Goal: Task Accomplishment & Management: Complete application form

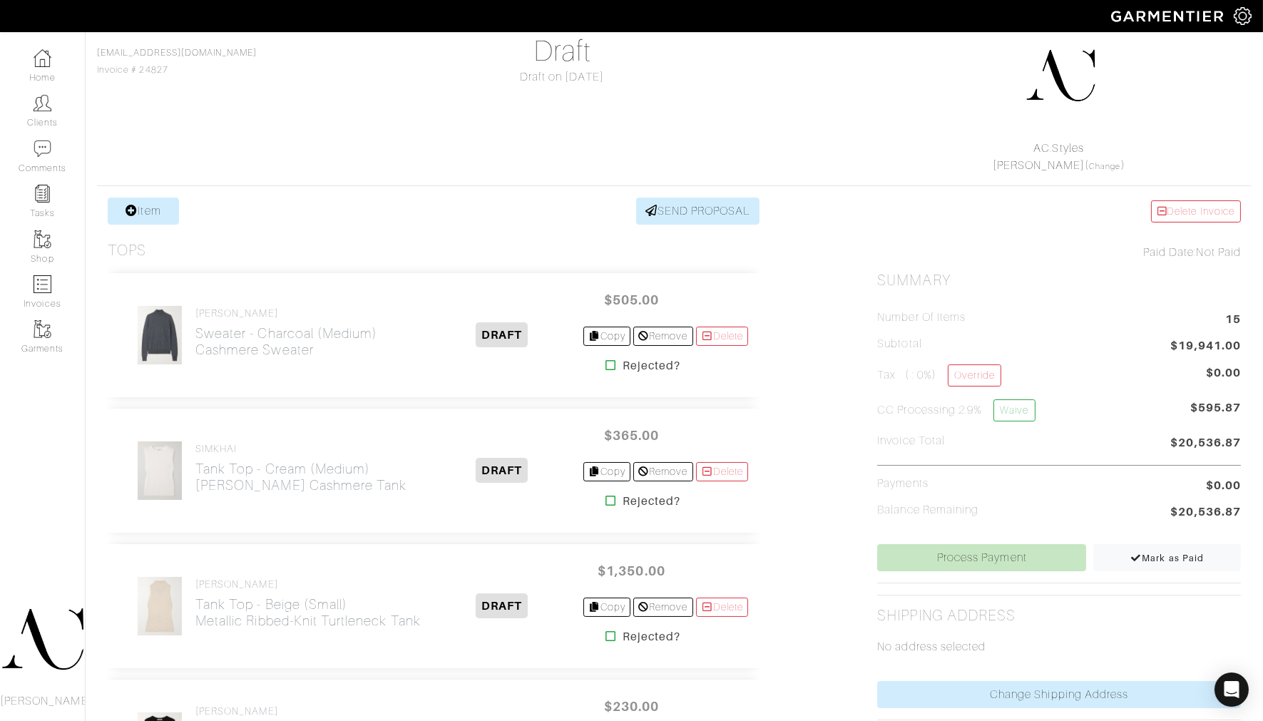
scroll to position [88, 0]
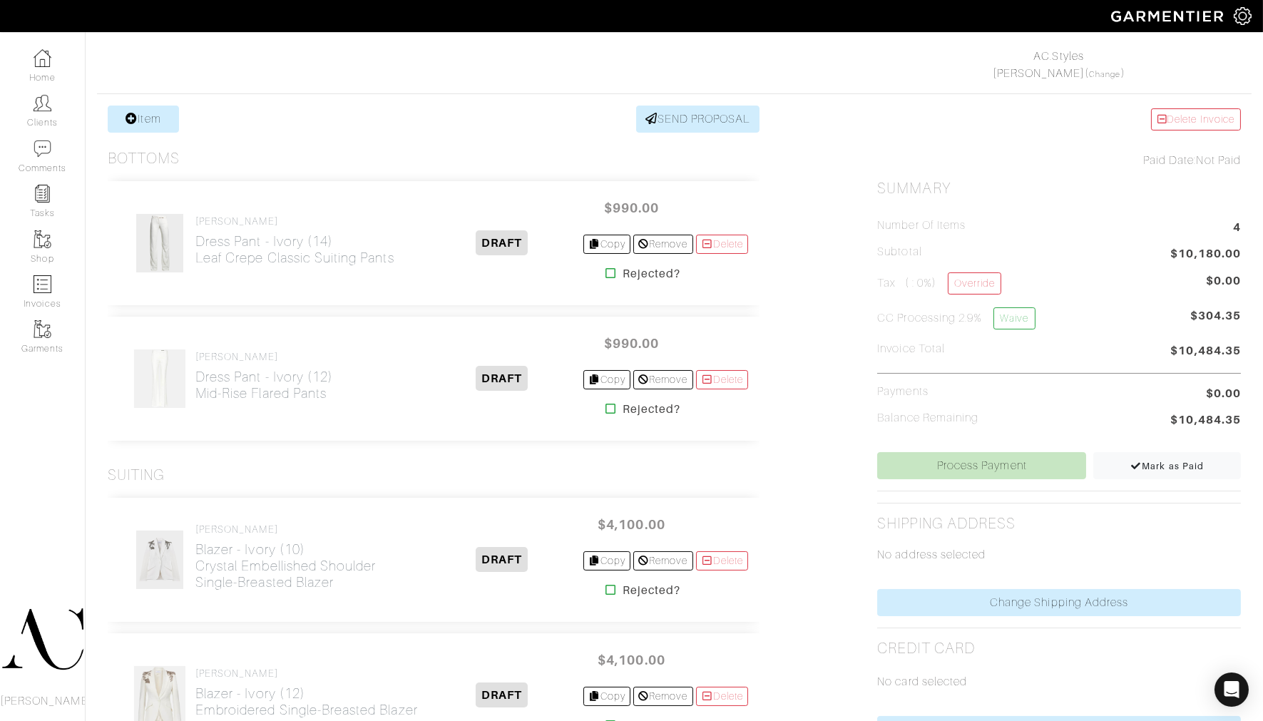
scroll to position [155, 0]
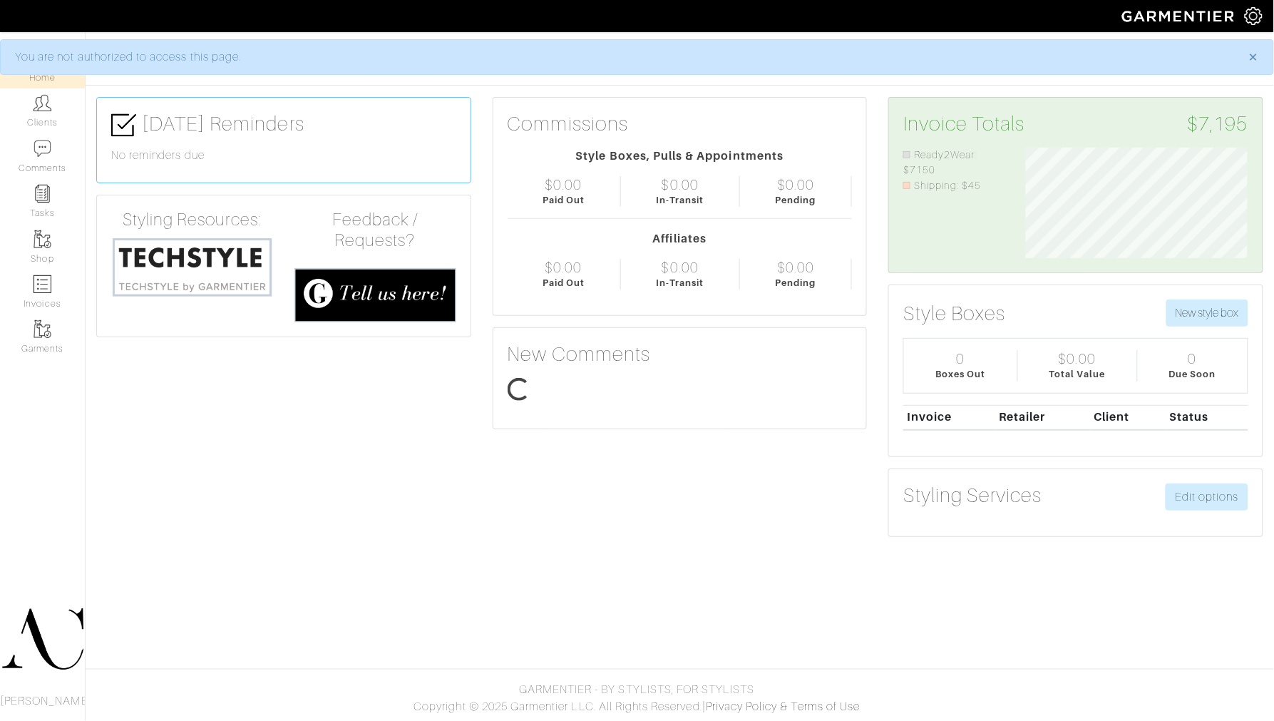
scroll to position [111, 244]
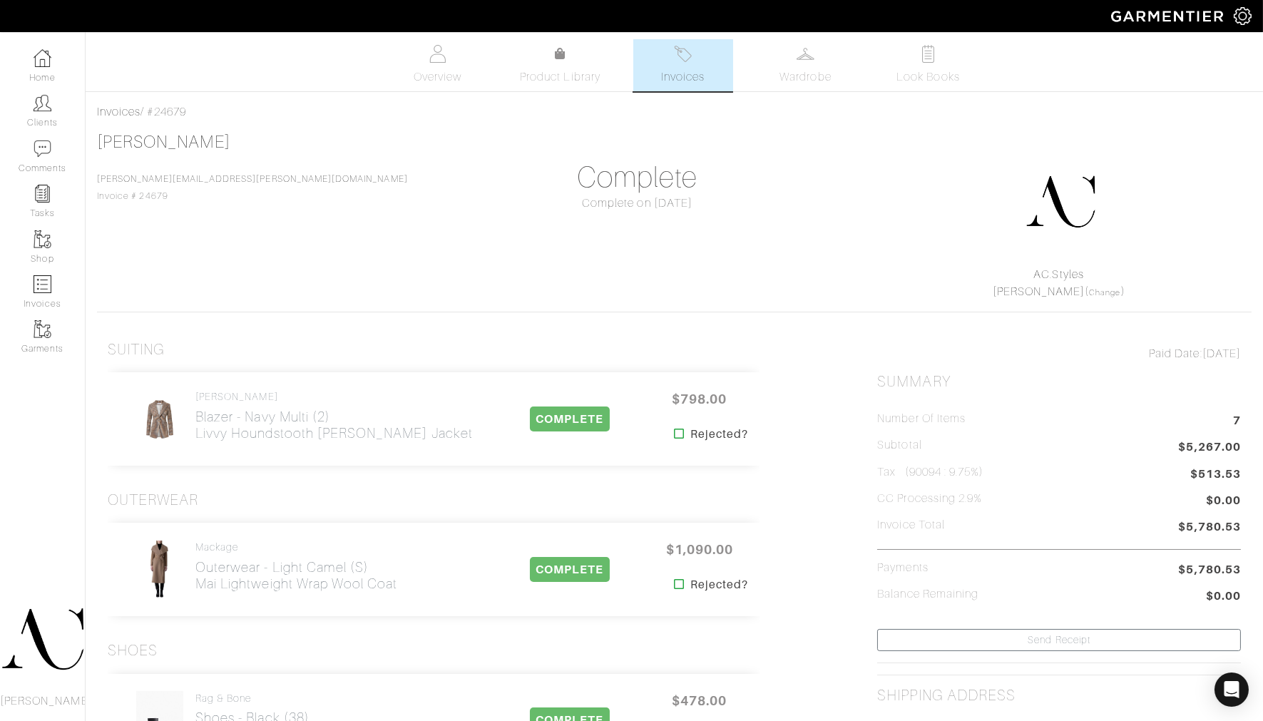
click at [652, 75] on link "Invoices" at bounding box center [683, 65] width 100 height 52
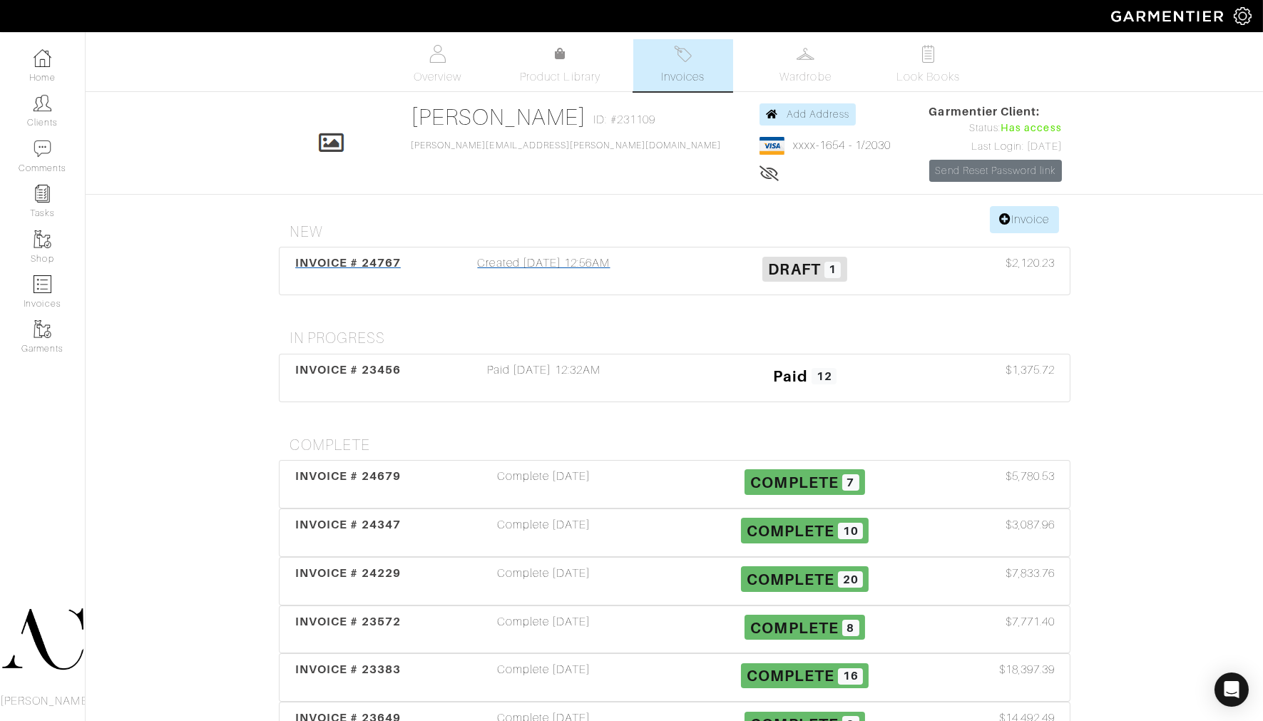
click at [440, 264] on div "Created 10/03/25 12:56AM" at bounding box center [543, 271] width 261 height 33
click at [426, 475] on div "Complete [DATE]" at bounding box center [543, 484] width 261 height 33
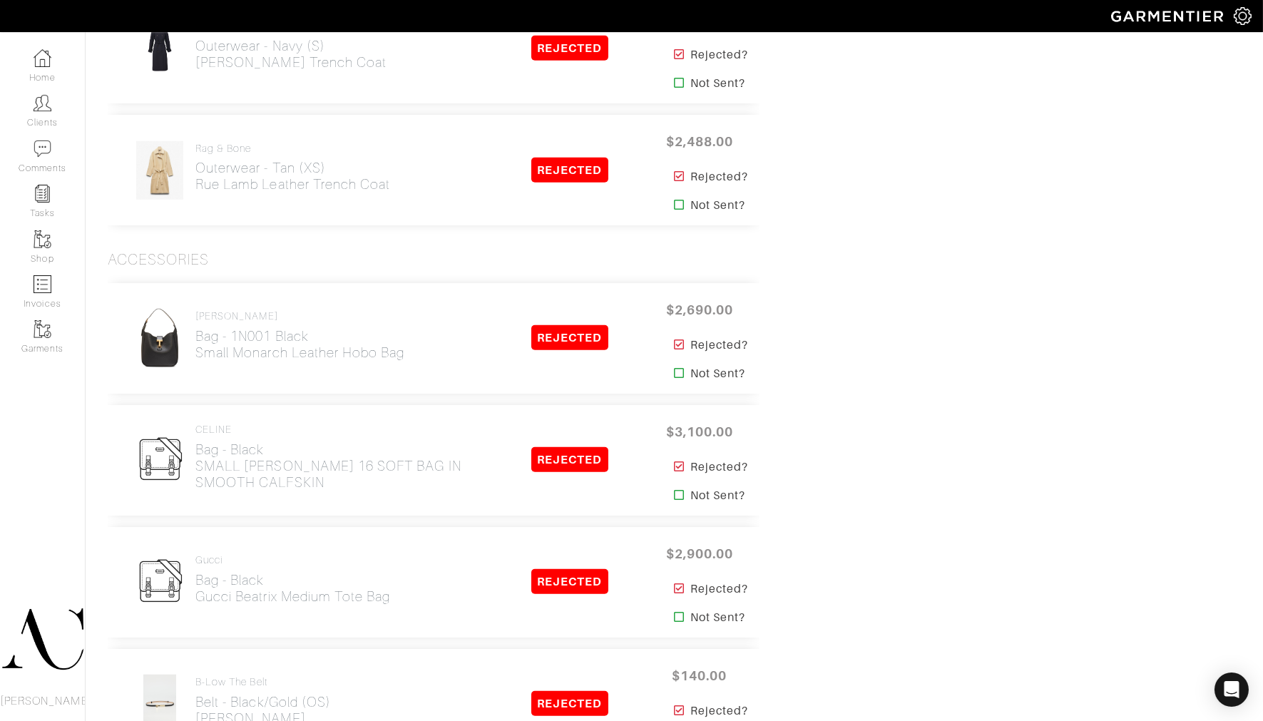
scroll to position [2319, 0]
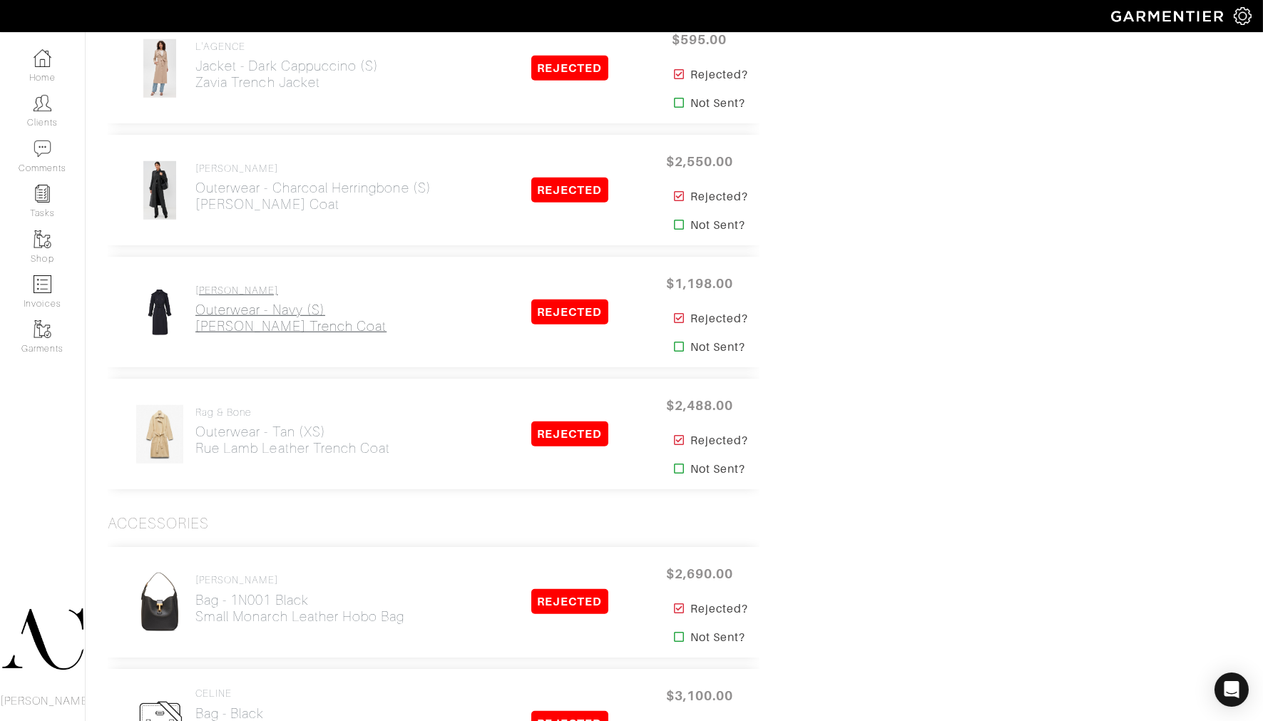
click at [294, 304] on h2 "Outerwear - Navy (S) Conneley Dickey Trench Coat" at bounding box center [290, 318] width 191 height 33
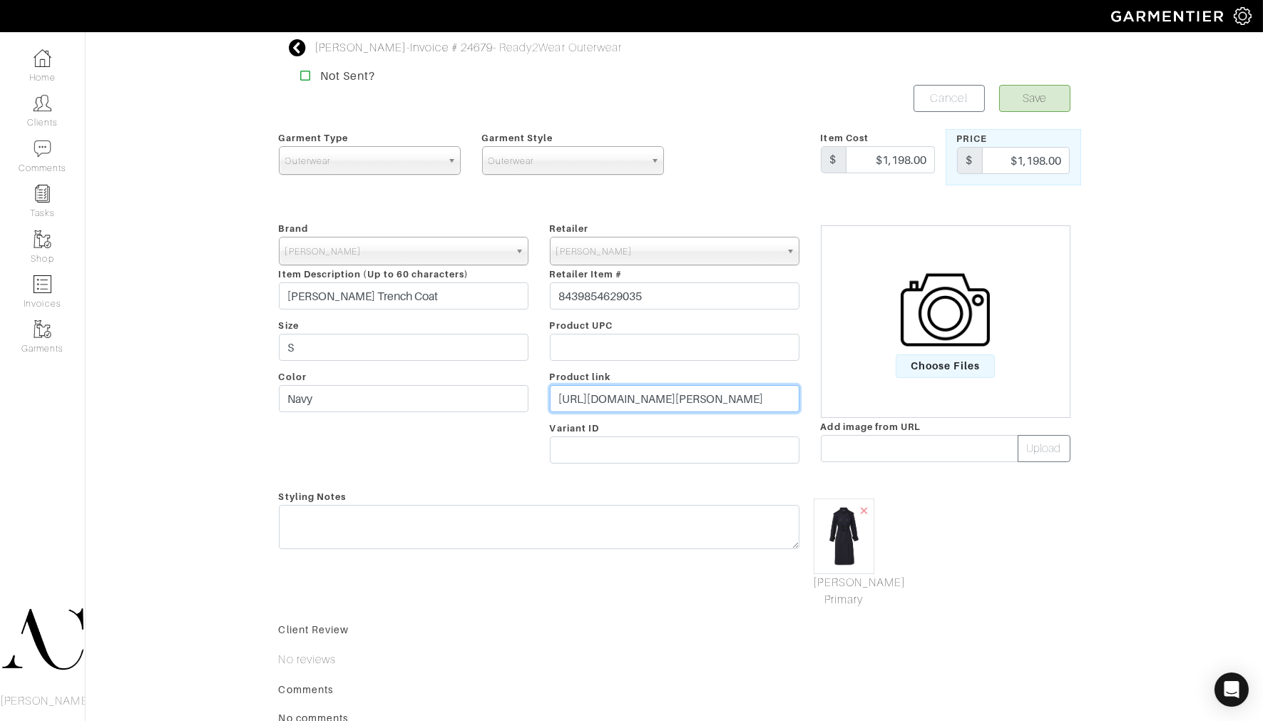
click at [610, 404] on input "https://veronicabeard.com/products/conneley-dickey-trench-coat-navy?syclid=dfe8…" at bounding box center [675, 398] width 250 height 27
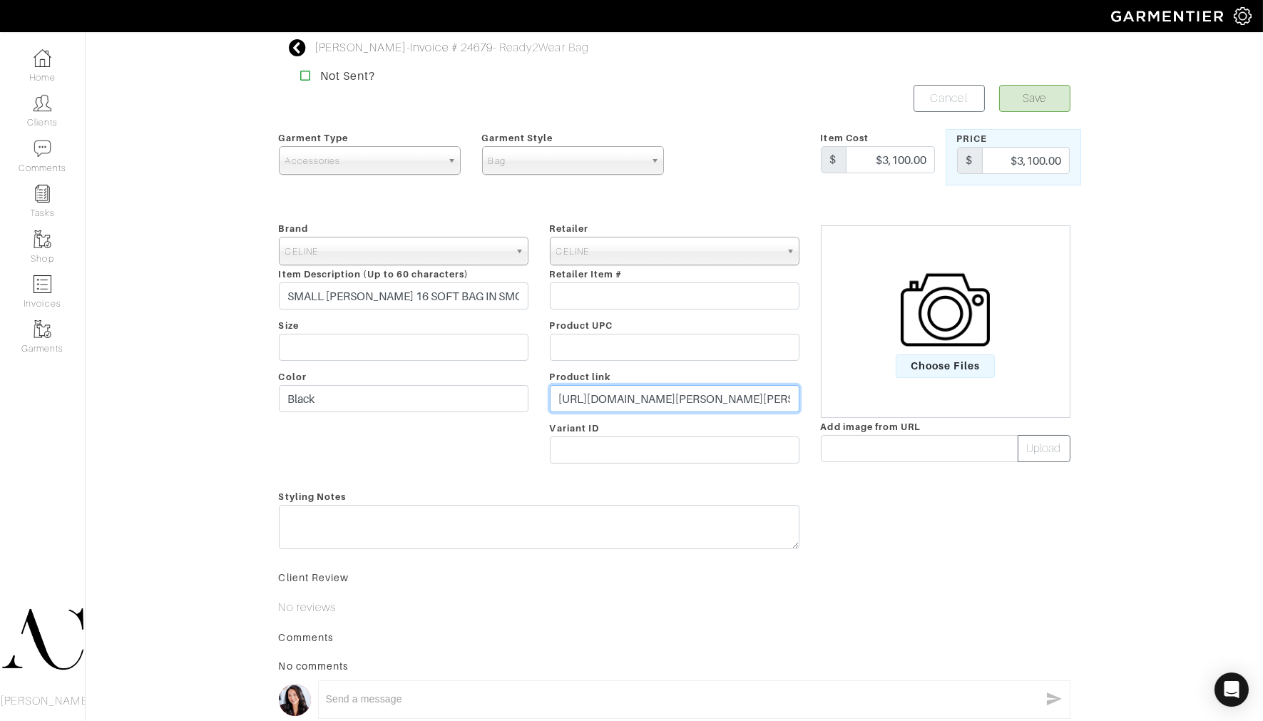
click at [604, 407] on input "https://www.celine.com/en-us/celine-shop-women/handbags/camille/small-camille-1…" at bounding box center [675, 398] width 250 height 27
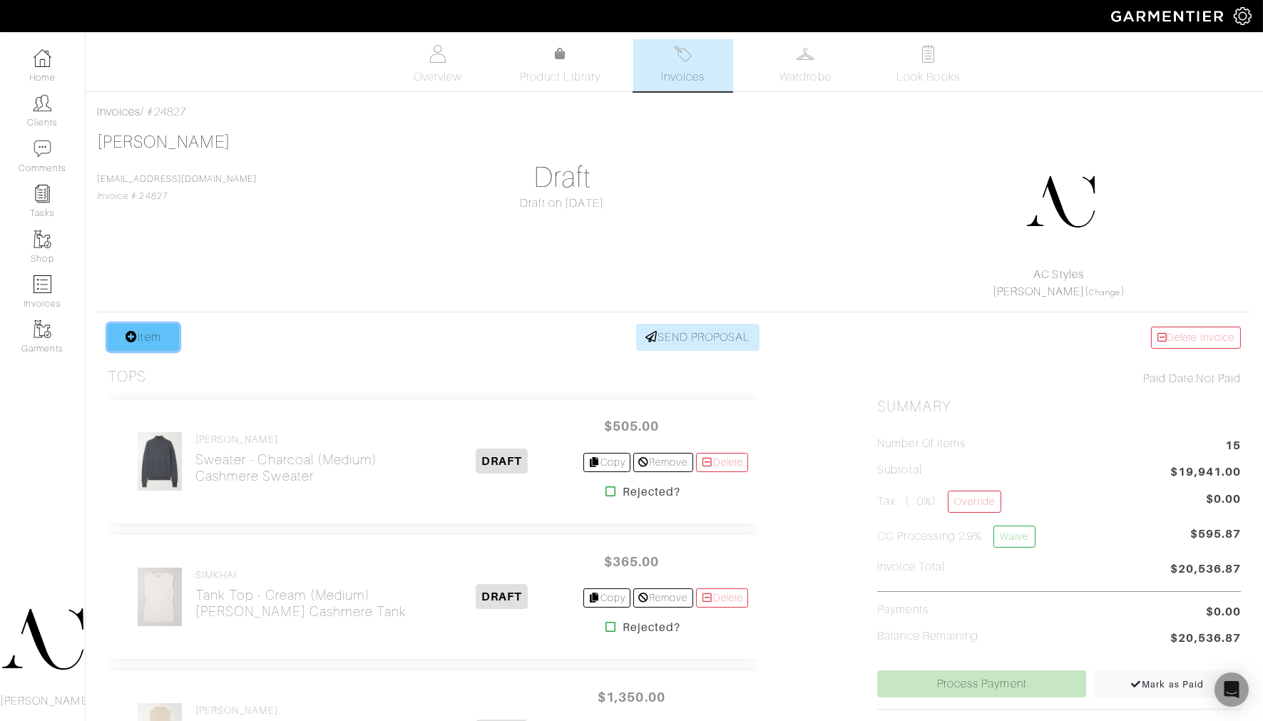
click at [125, 340] on icon at bounding box center [131, 336] width 12 height 11
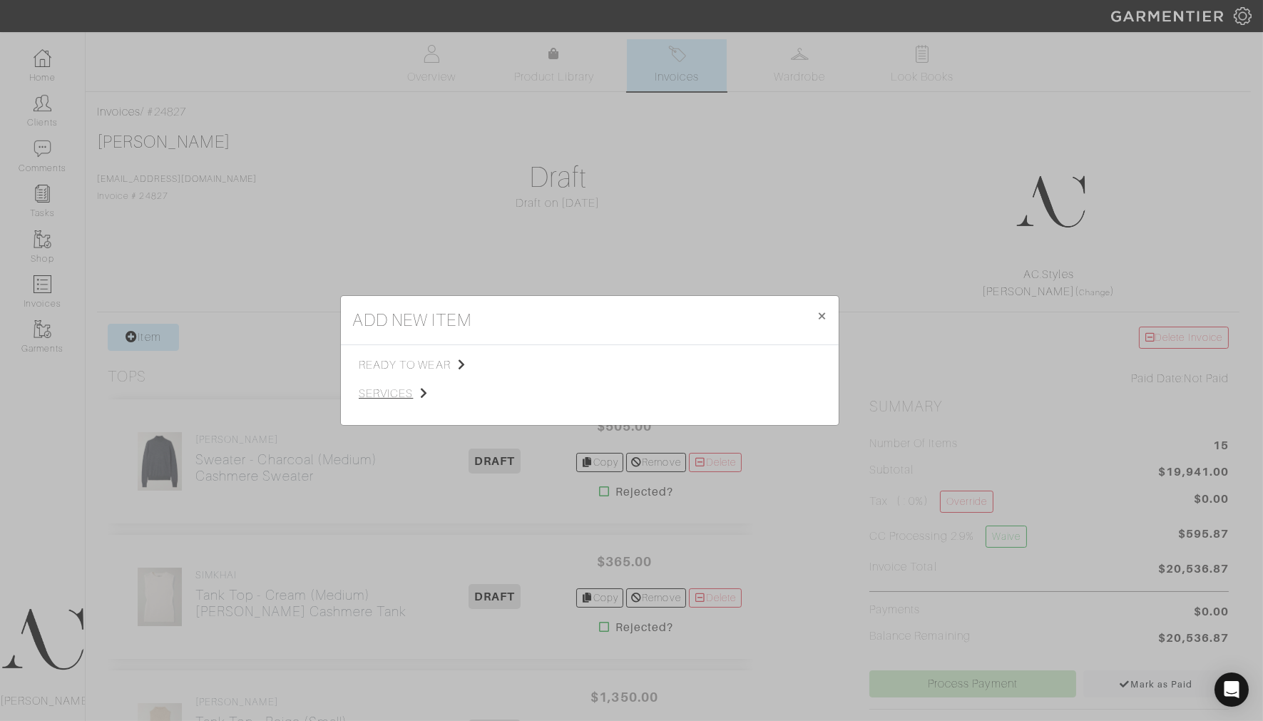
click at [389, 389] on span "services" at bounding box center [430, 393] width 143 height 17
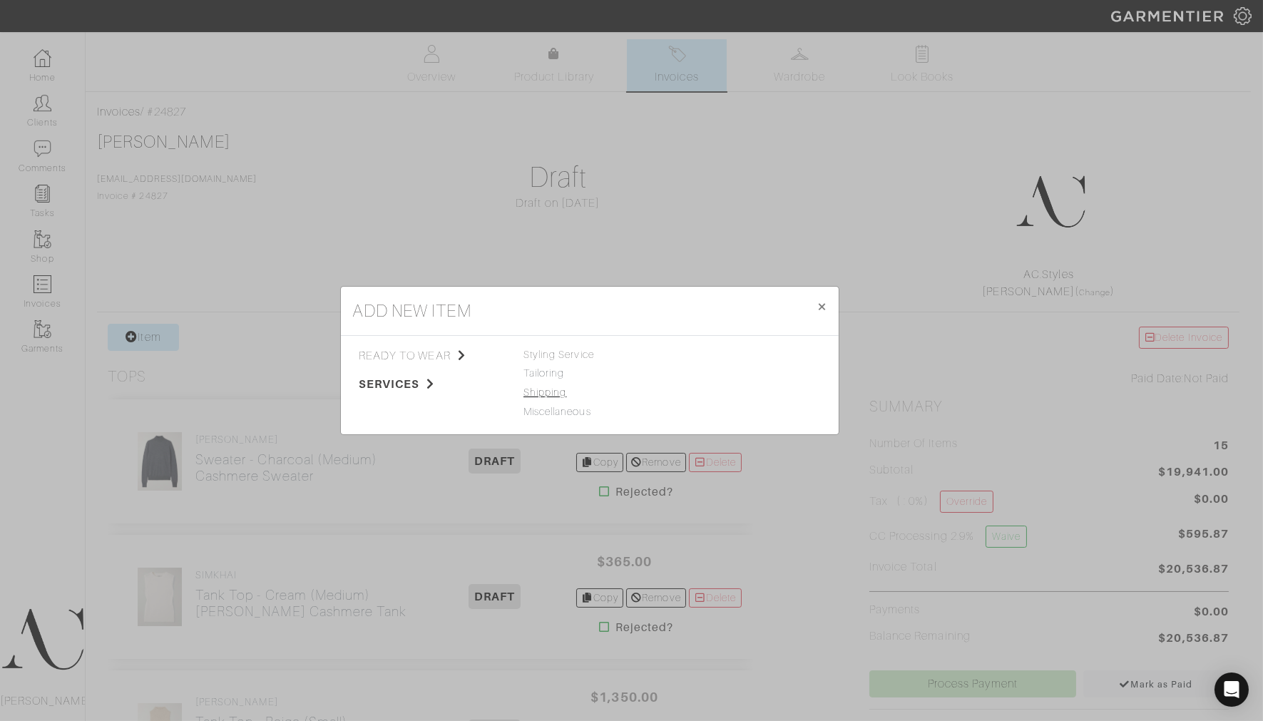
click at [538, 396] on link "Shipping" at bounding box center [544, 391] width 43 height 11
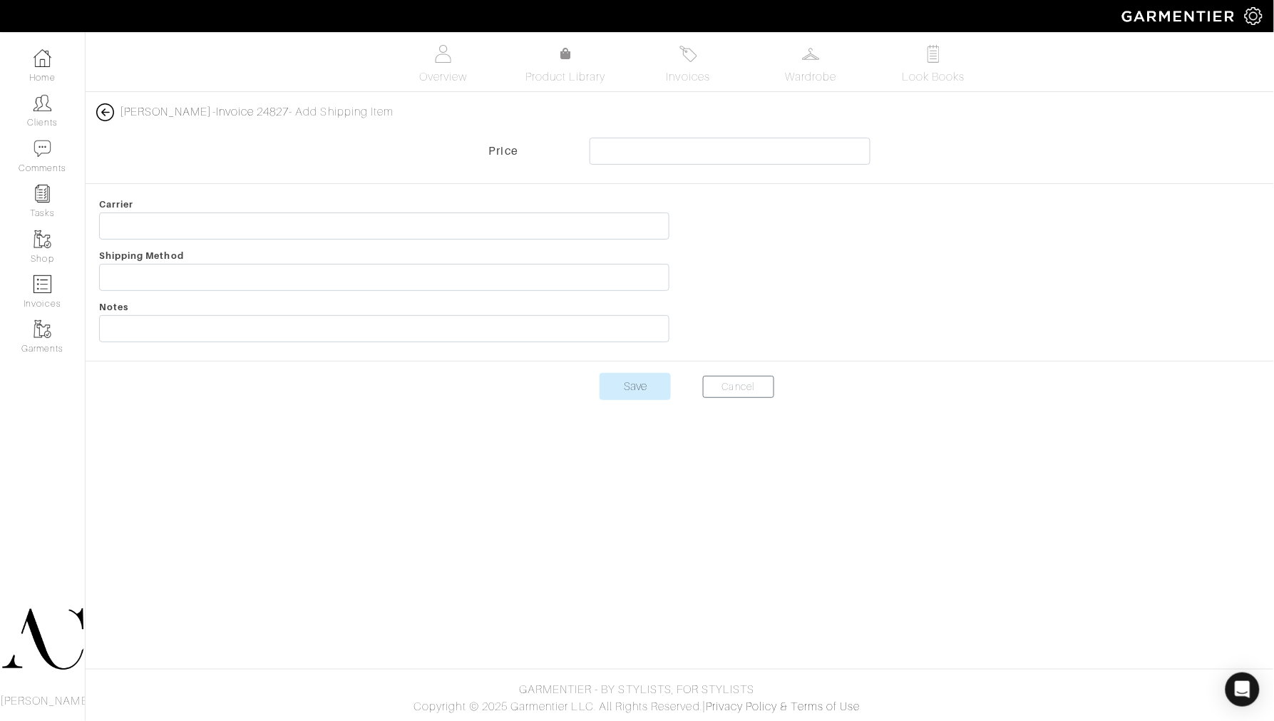
click at [699, 135] on div "Courtney Foley - Invoice 24827 - Add Shipping Item Price Carrier Shipping Metho…" at bounding box center [680, 260] width 1210 height 314
click at [701, 147] on input "text" at bounding box center [730, 151] width 281 height 27
type input "125"
click at [251, 234] on input "text" at bounding box center [384, 225] width 570 height 27
type input "Shipping Fees"
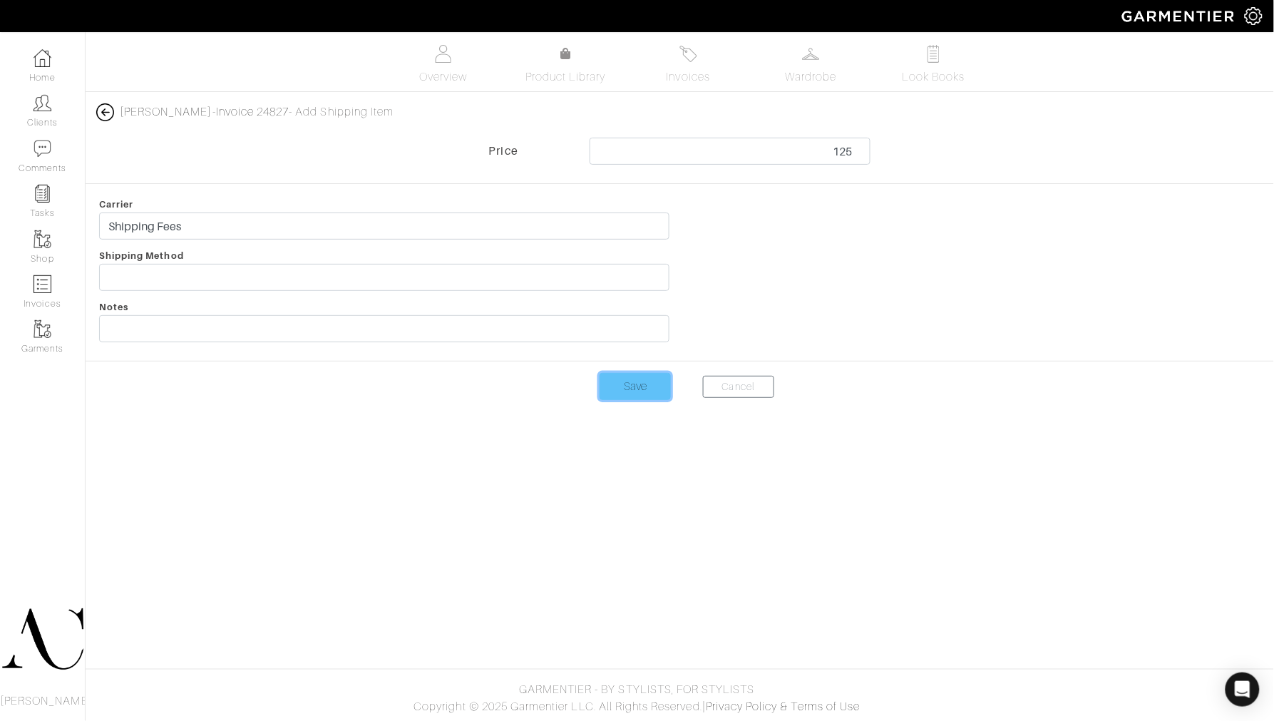
click at [643, 398] on input "Save" at bounding box center [635, 386] width 71 height 27
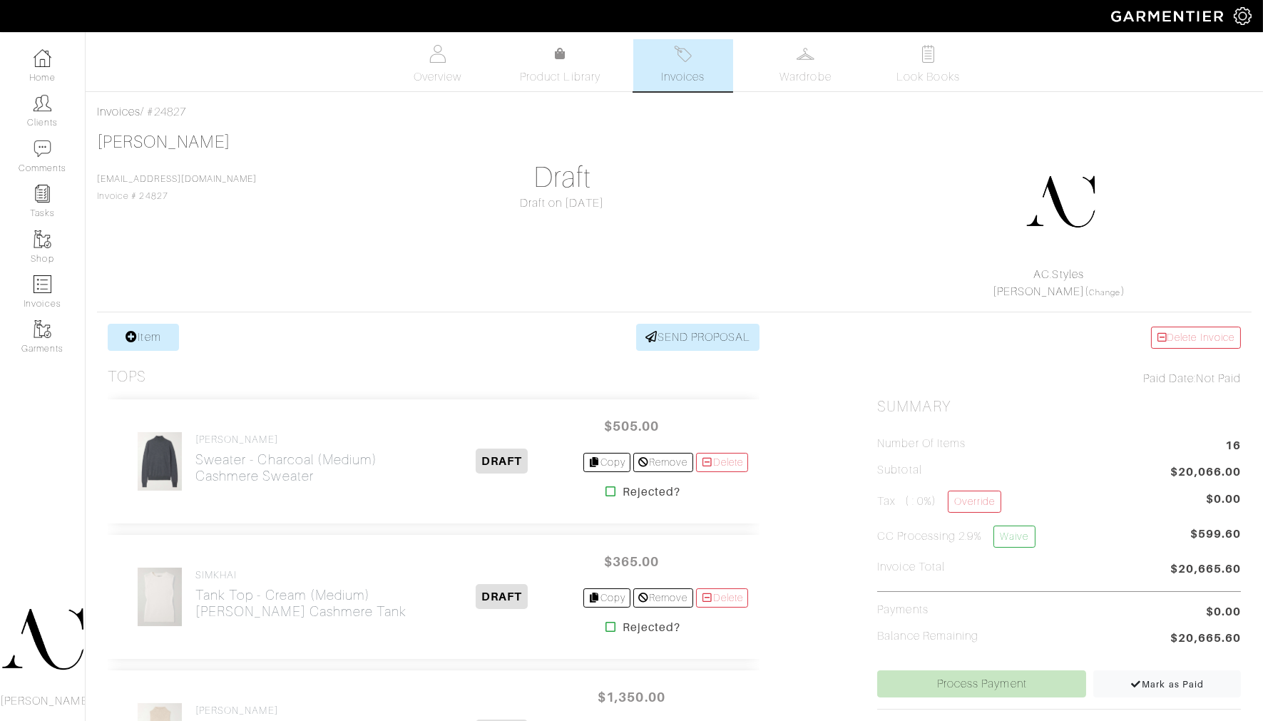
click at [988, 483] on li "Subtotal $20,066.00" at bounding box center [1059, 472] width 364 height 19
click at [990, 493] on link "Override" at bounding box center [973, 501] width 53 height 22
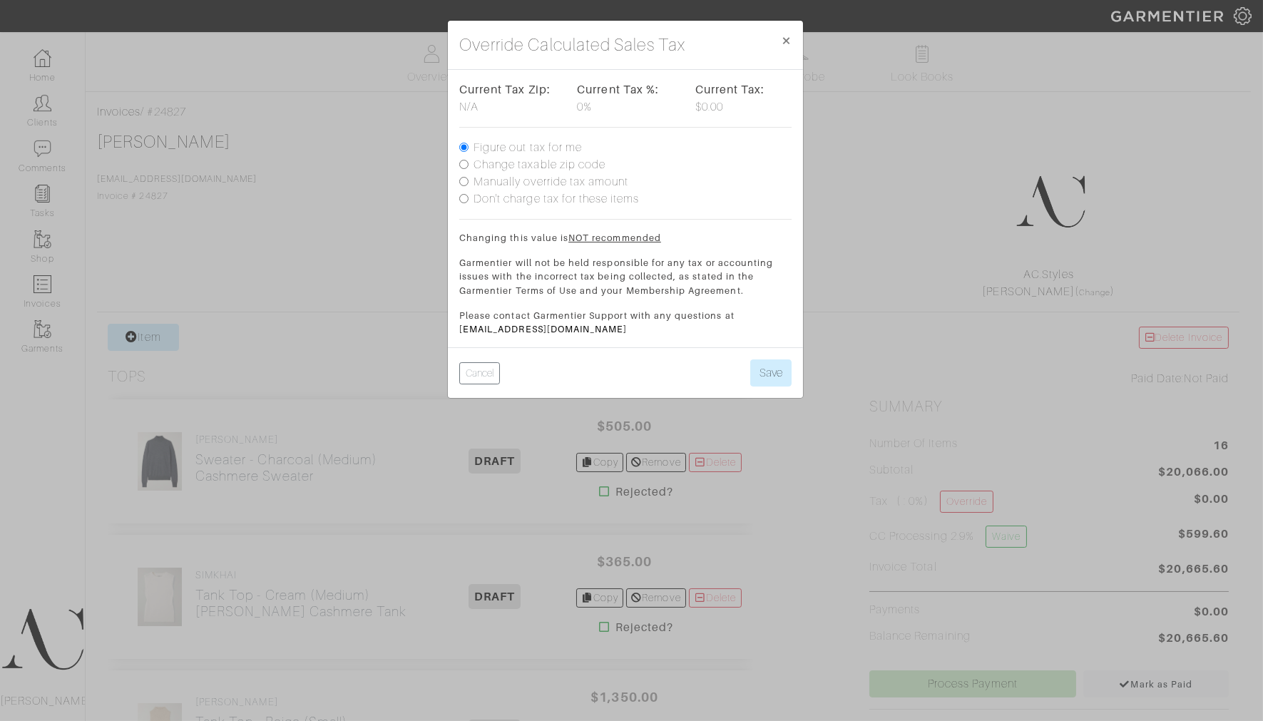
click at [586, 163] on label "Change taxable zip code" at bounding box center [539, 164] width 132 height 17
click at [468, 163] on input "Change taxable zip code" at bounding box center [463, 164] width 9 height 9
radio input "true"
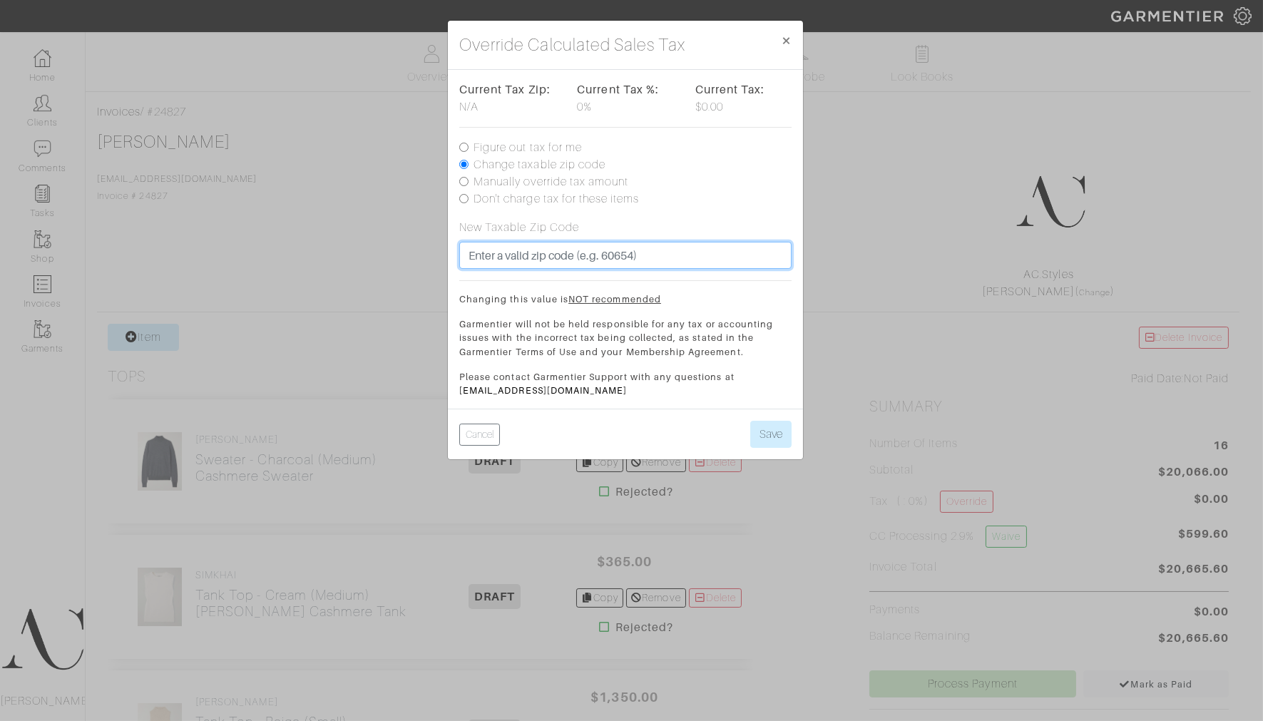
click at [526, 250] on input "text" at bounding box center [625, 255] width 332 height 27
type input "97219"
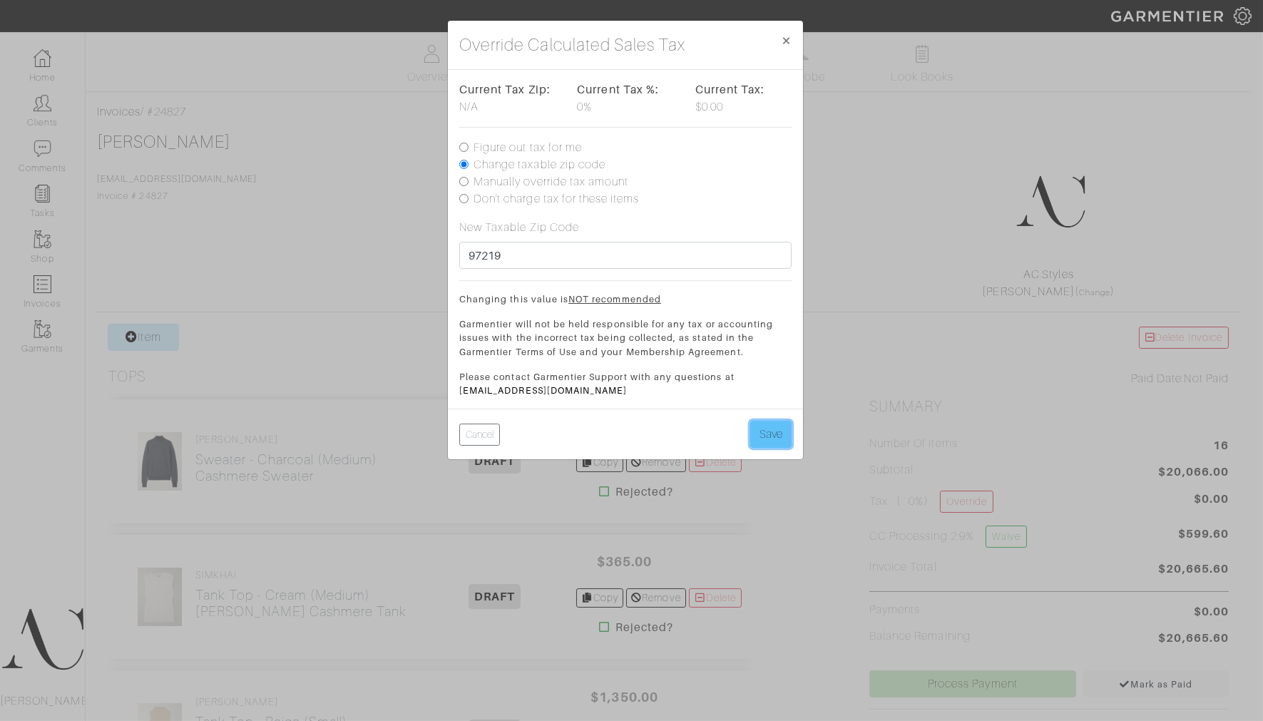
click at [764, 430] on button "Save" at bounding box center [770, 434] width 41 height 27
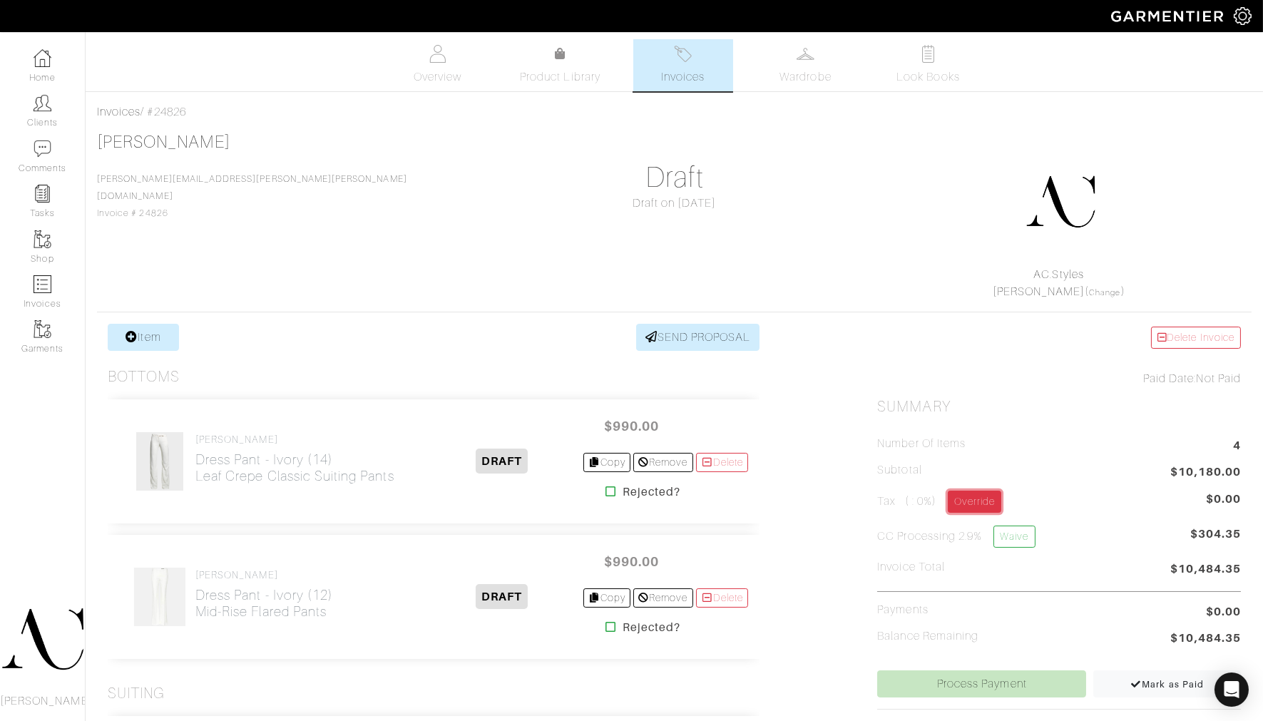
click at [997, 502] on link "Override" at bounding box center [973, 501] width 53 height 22
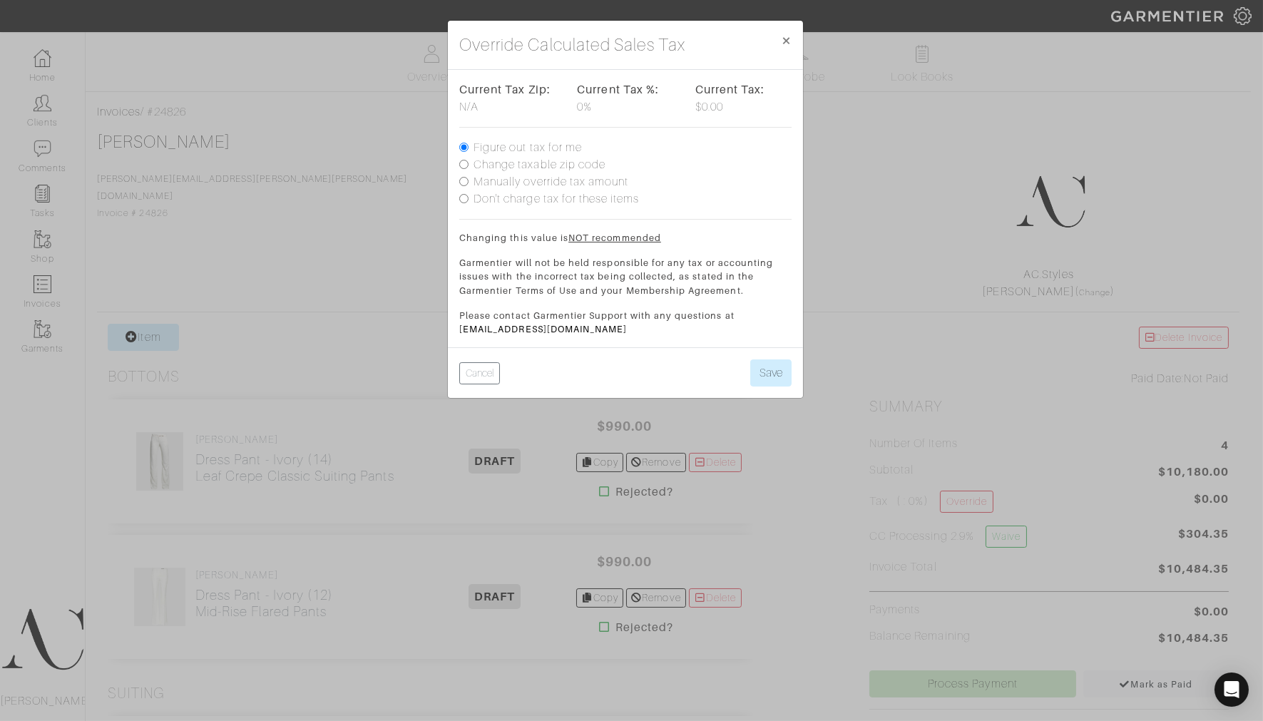
click at [573, 163] on label "Change taxable zip code" at bounding box center [539, 164] width 132 height 17
click at [468, 163] on input "Change taxable zip code" at bounding box center [463, 164] width 9 height 9
radio input "true"
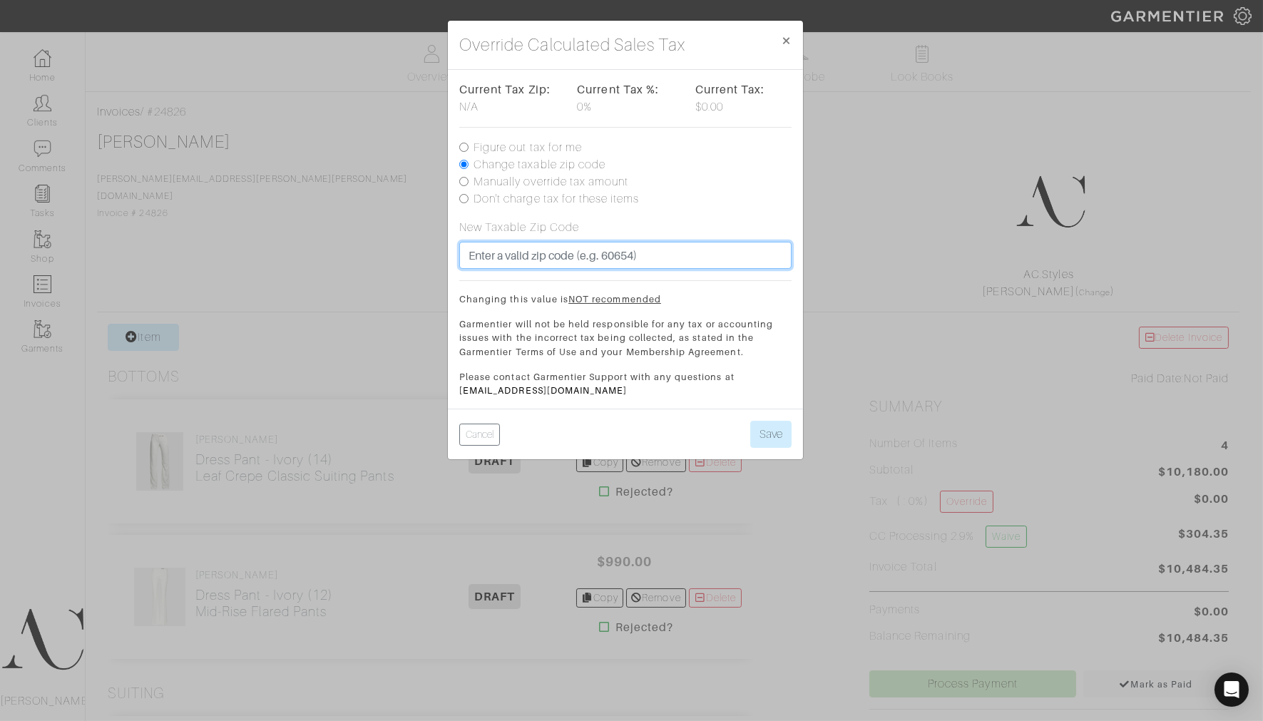
click at [507, 247] on input "text" at bounding box center [625, 255] width 332 height 27
type input "59937"
click at [750, 421] on button "Save" at bounding box center [770, 434] width 41 height 27
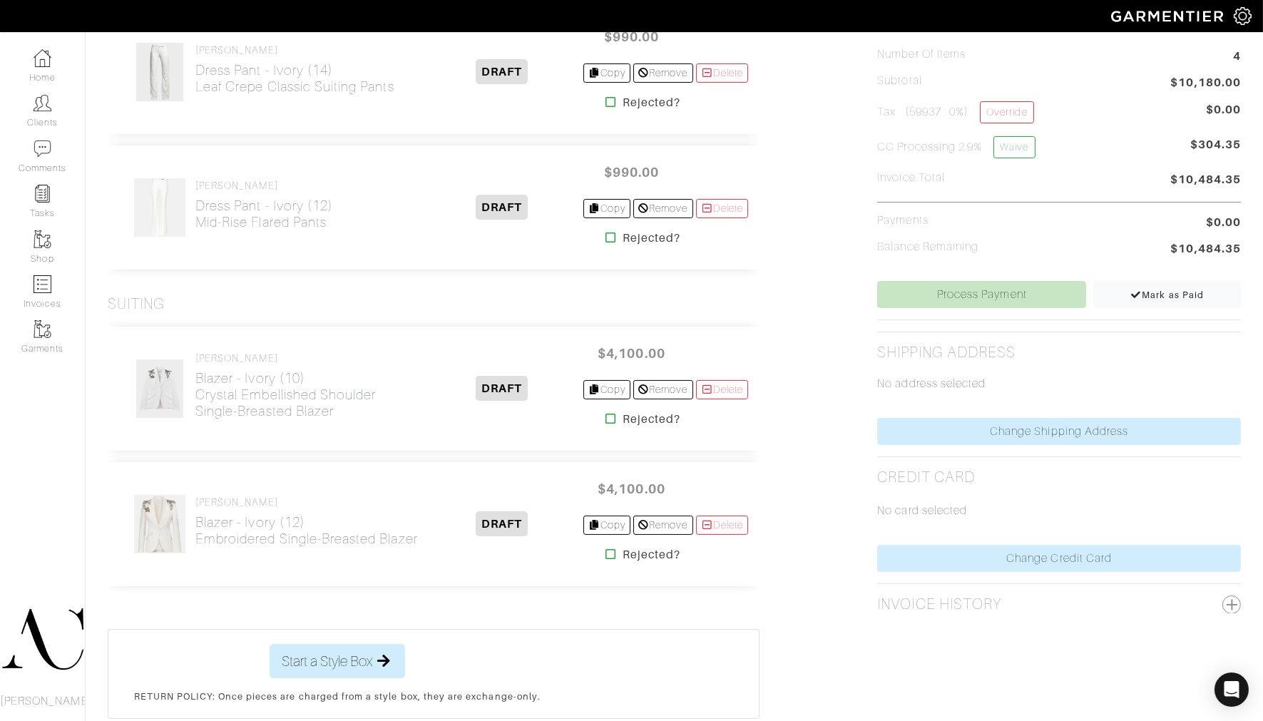
scroll to position [396, 0]
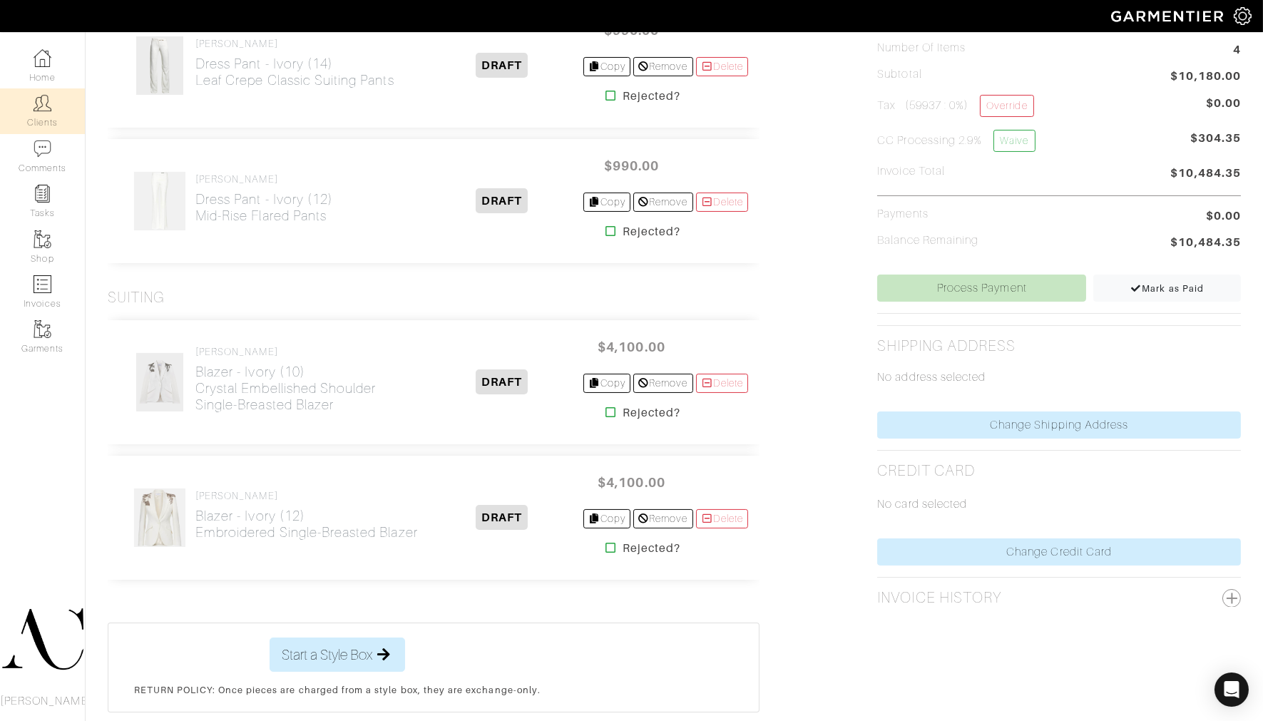
click at [23, 97] on link "Clients" at bounding box center [42, 110] width 85 height 45
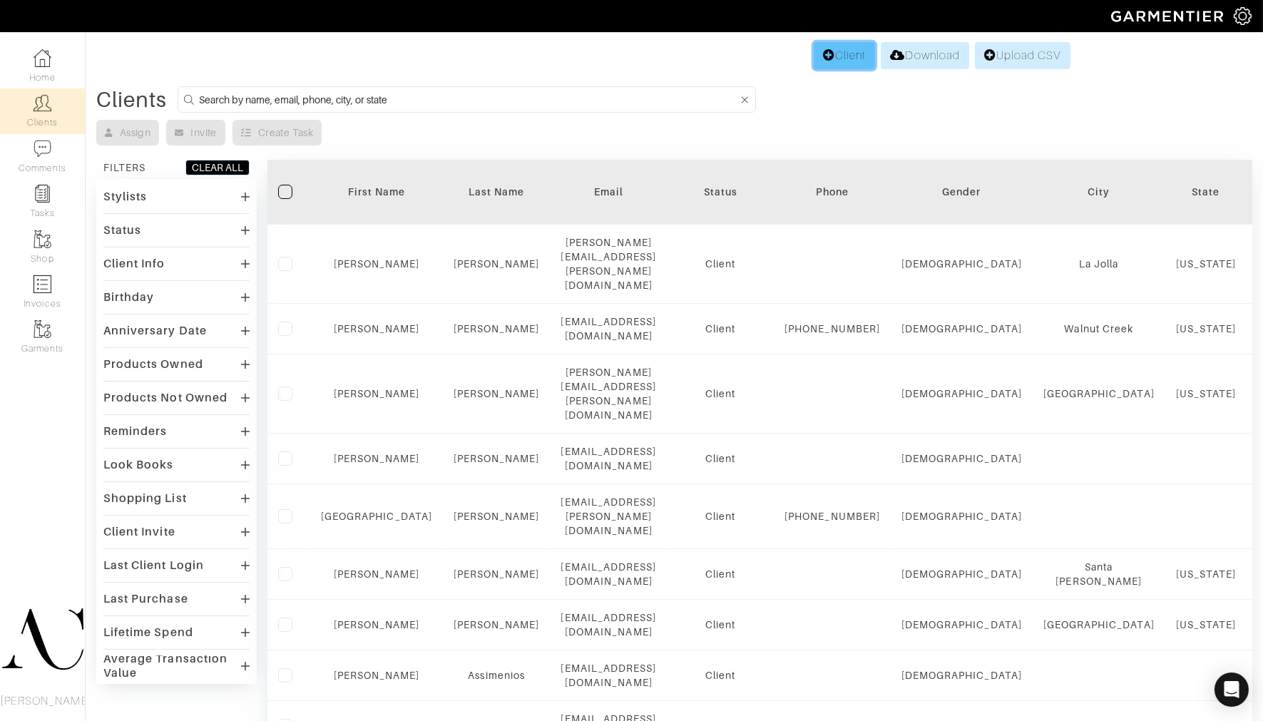
click at [852, 48] on link "Client" at bounding box center [843, 55] width 61 height 27
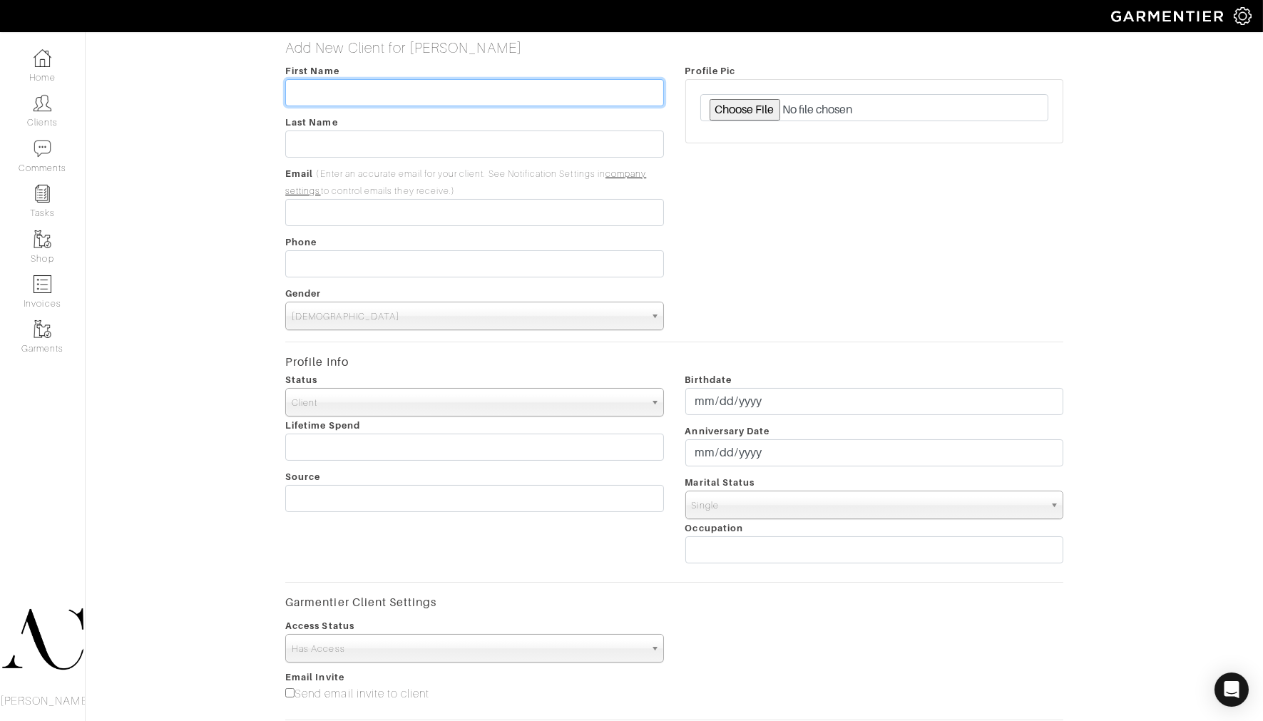
click at [366, 88] on input "text" at bounding box center [474, 92] width 378 height 27
type input "[PERSON_NAME]"
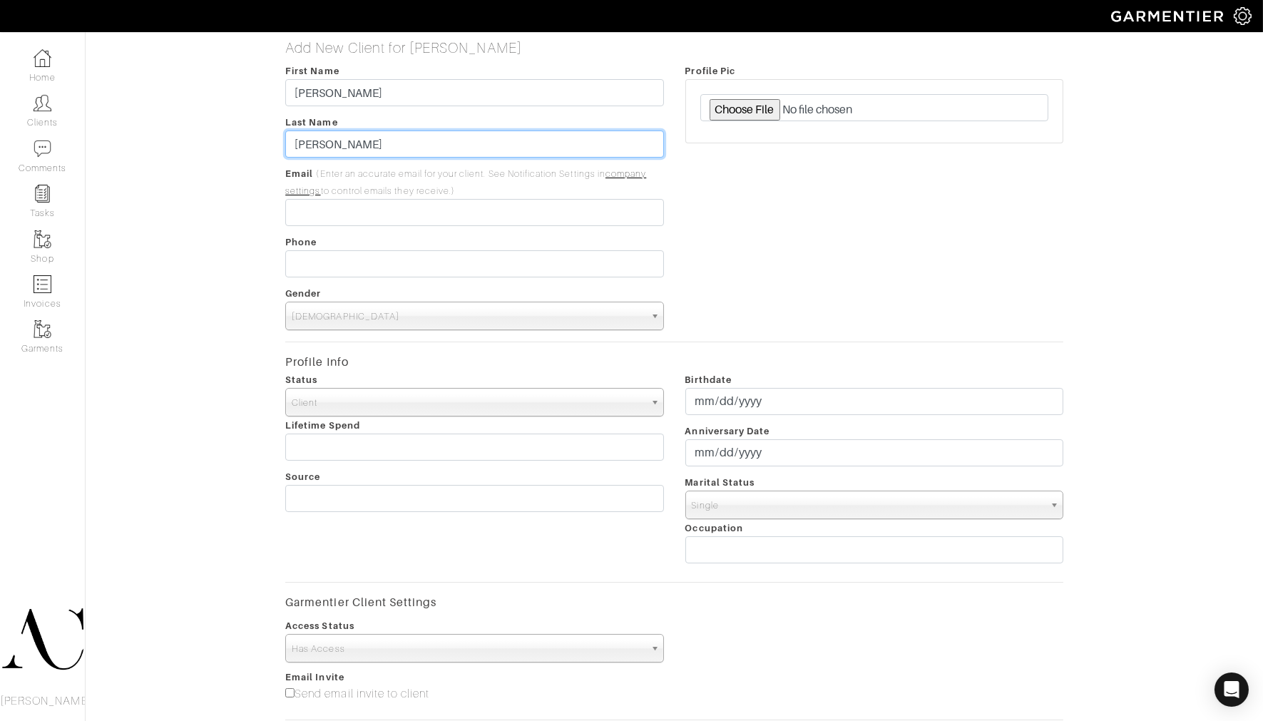
type input "[PERSON_NAME]"
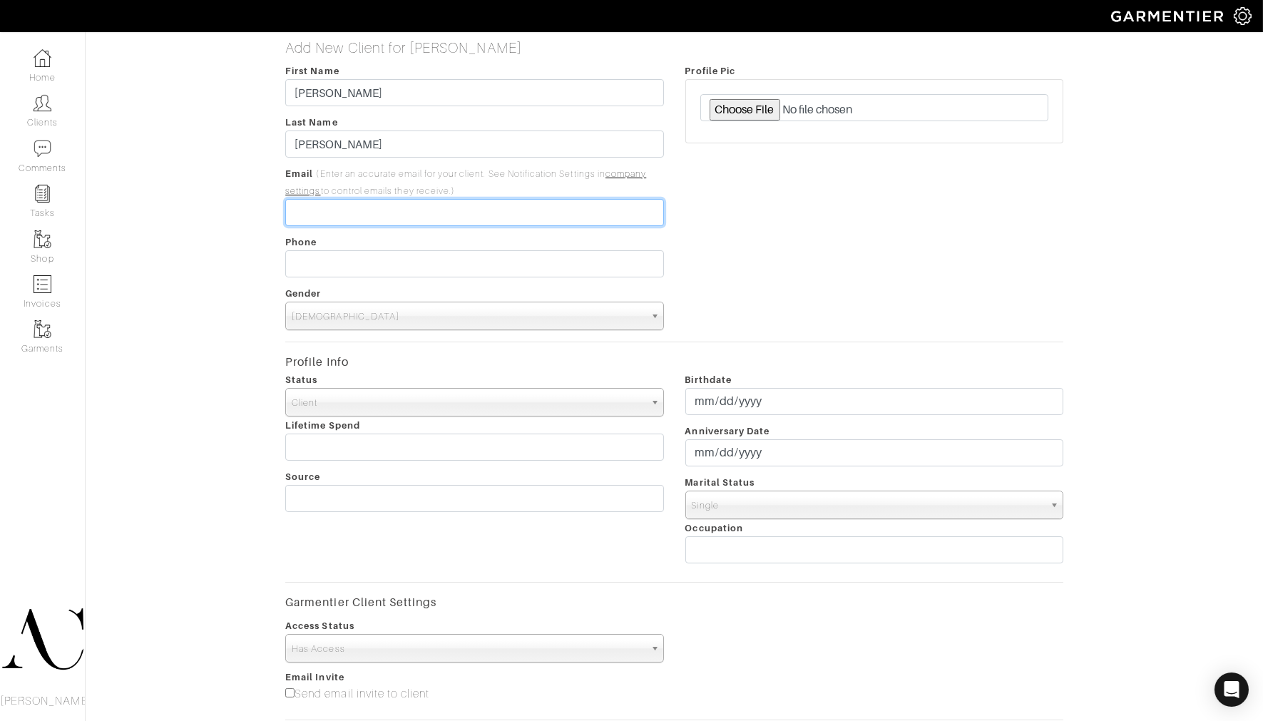
paste input "[EMAIL_ADDRESS][DOMAIN_NAME]"
type input "[EMAIL_ADDRESS][DOMAIN_NAME]"
click at [414, 327] on span "[DEMOGRAPHIC_DATA]" at bounding box center [468, 316] width 352 height 29
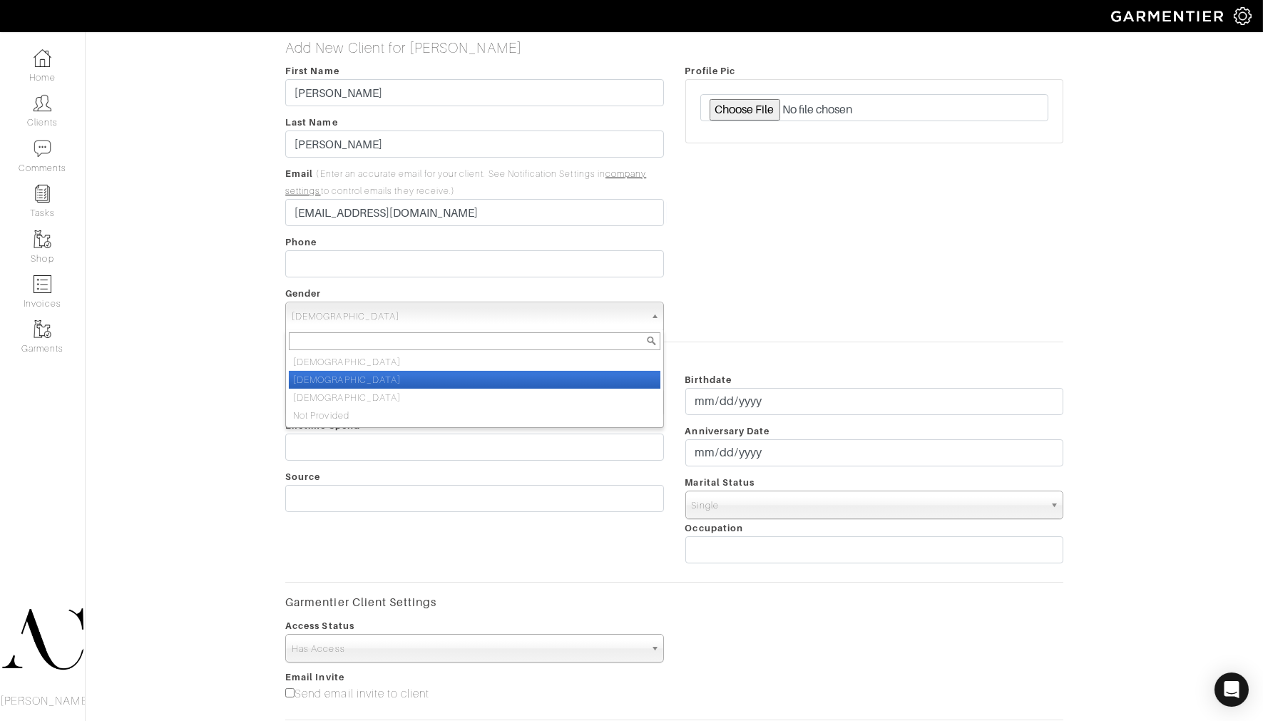
click at [380, 382] on li "[DEMOGRAPHIC_DATA]" at bounding box center [474, 380] width 371 height 18
select select "[DEMOGRAPHIC_DATA]"
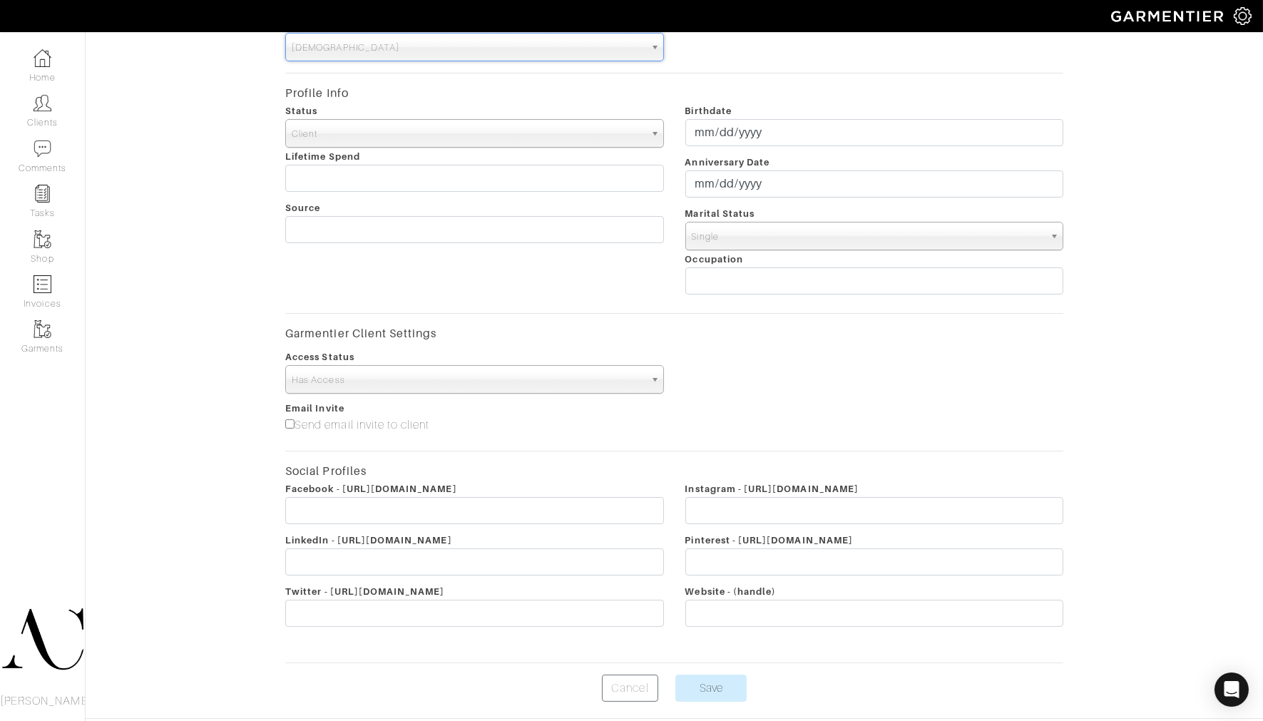
scroll to position [318, 0]
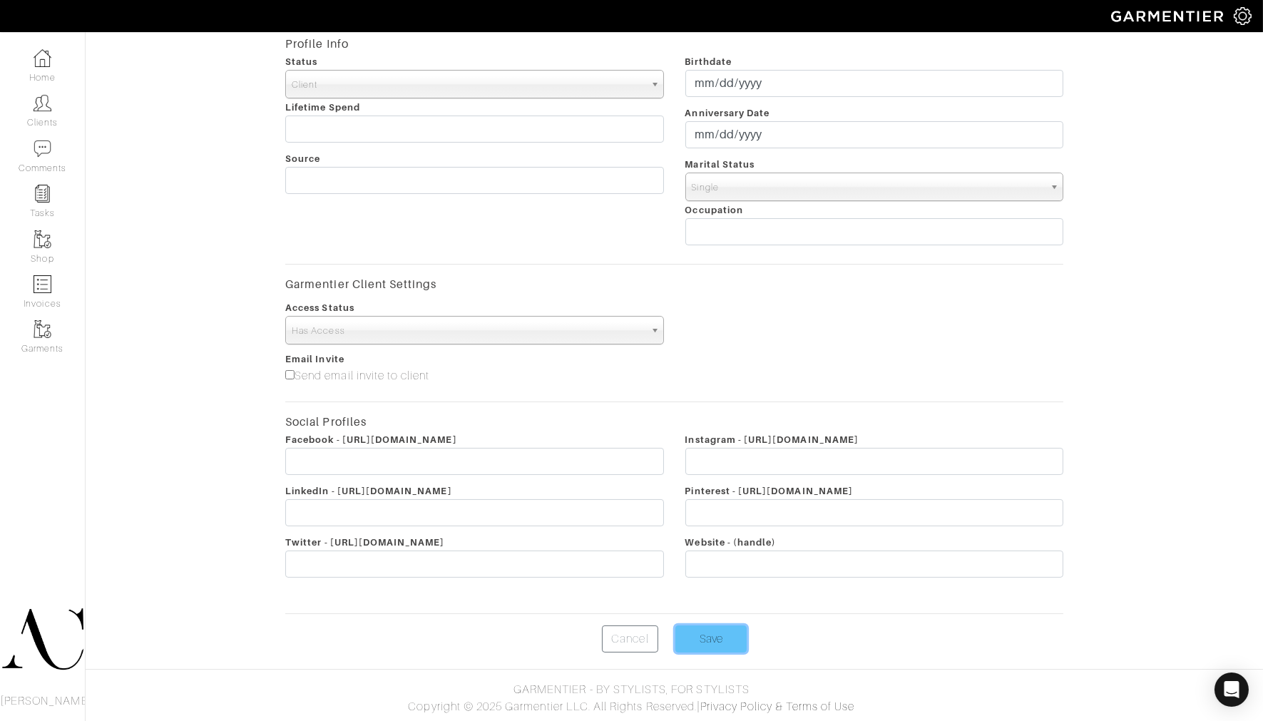
click at [696, 649] on input "Save" at bounding box center [710, 638] width 71 height 27
